Goal: Task Accomplishment & Management: Use online tool/utility

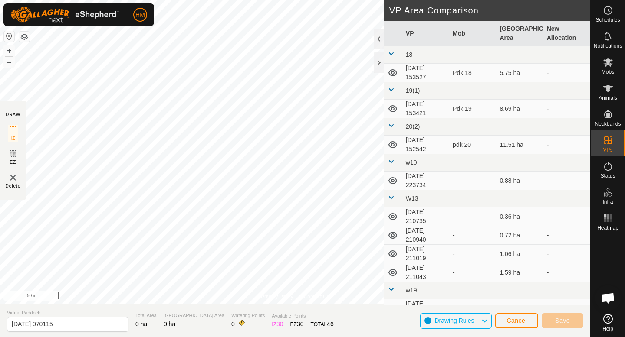
scroll to position [820, 0]
click at [604, 67] on icon at bounding box center [607, 62] width 10 height 10
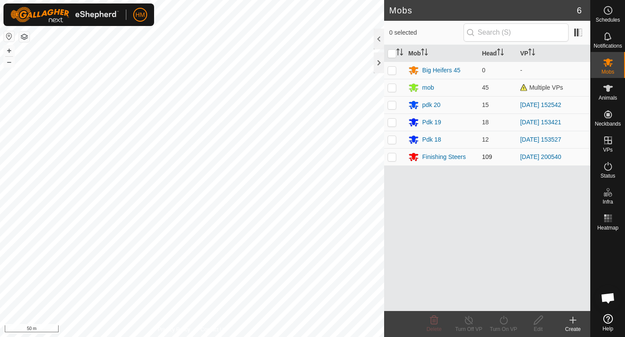
click at [393, 159] on p-checkbox at bounding box center [391, 157] width 9 height 7
checkbox input "true"
click at [502, 323] on icon at bounding box center [503, 320] width 11 height 10
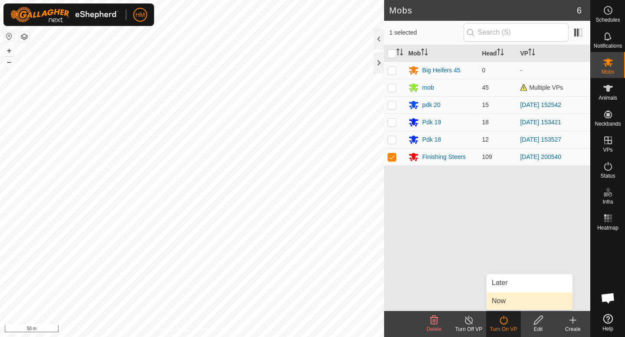
click at [508, 297] on link "Now" at bounding box center [529, 301] width 86 height 17
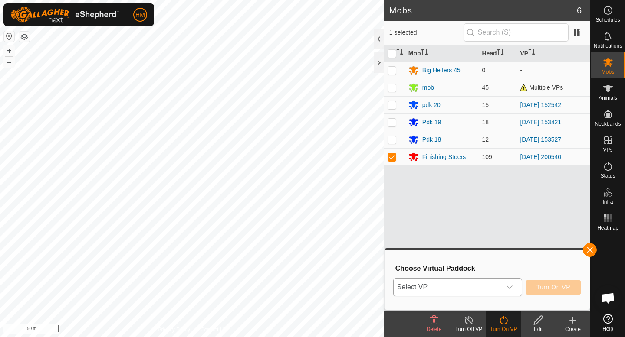
click at [508, 282] on div "dropdown trigger" at bounding box center [509, 287] width 17 height 17
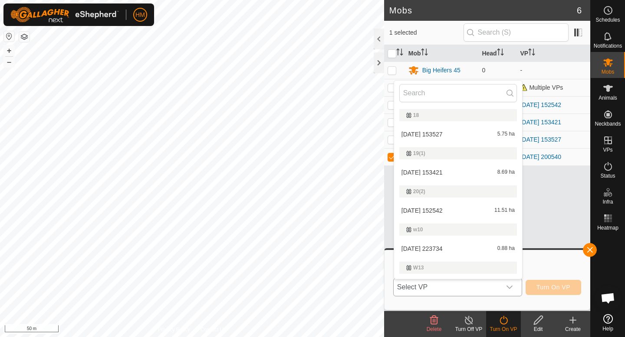
scroll to position [16, 0]
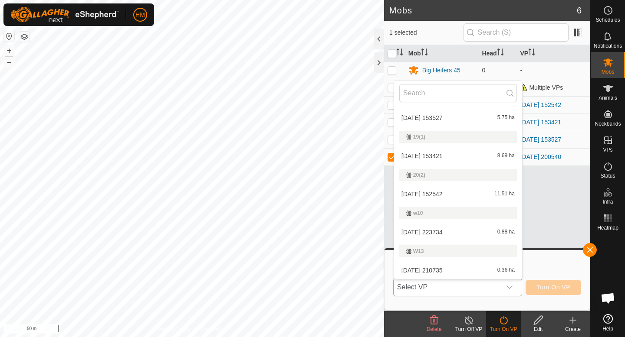
click at [461, 231] on li "[DATE] 223734 0.88 ha" at bounding box center [458, 232] width 128 height 17
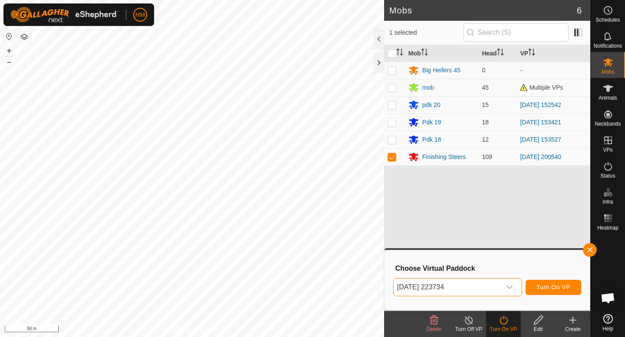
click at [513, 285] on div "dropdown trigger" at bounding box center [509, 287] width 17 height 17
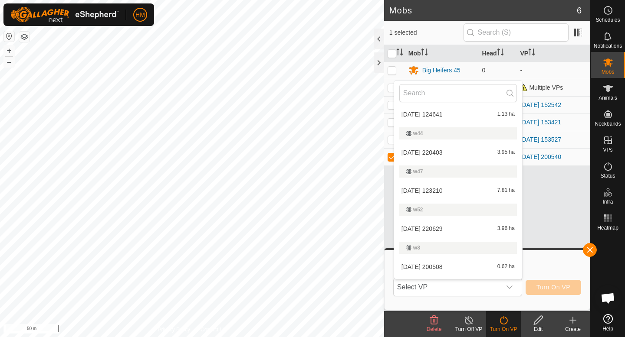
scroll to position [866, 0]
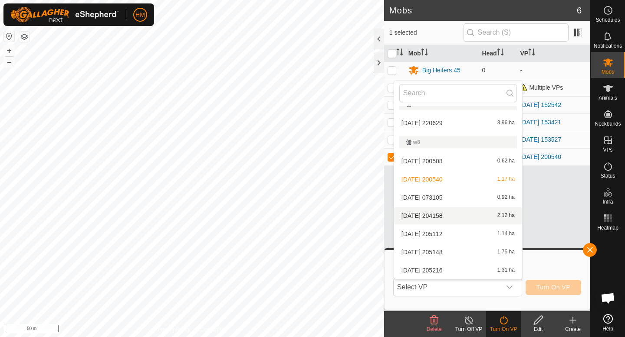
click at [446, 216] on li "[DATE] 204158 2.12 ha" at bounding box center [458, 215] width 128 height 17
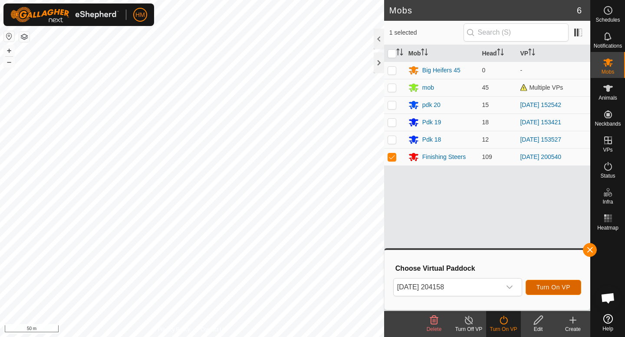
click at [538, 286] on span "Turn On VP" at bounding box center [553, 287] width 34 height 7
